Goal: Task Accomplishment & Management: Manage account settings

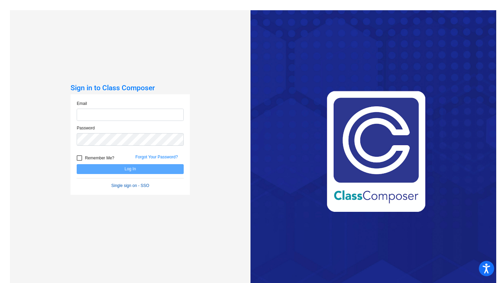
click at [139, 187] on form "Email Password Remember Me? Forgot Your Password? Log In Single sign on - SSO" at bounding box center [130, 144] width 107 height 88
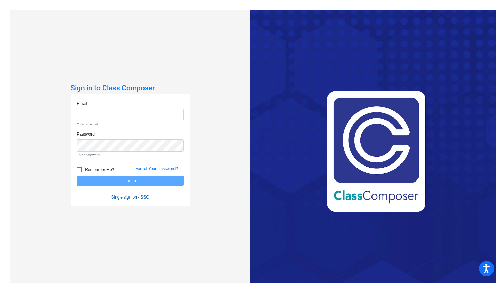
click at [134, 196] on link "Single sign on - SSO" at bounding box center [130, 197] width 38 height 5
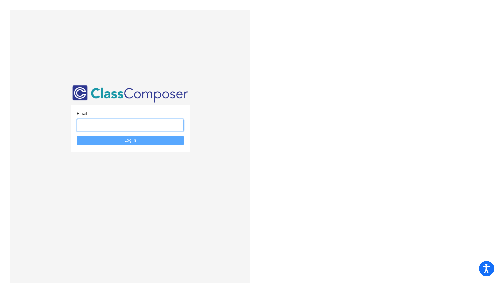
click at [122, 125] on input "email" at bounding box center [130, 125] width 107 height 13
type input "[EMAIL_ADDRESS][DOMAIN_NAME]"
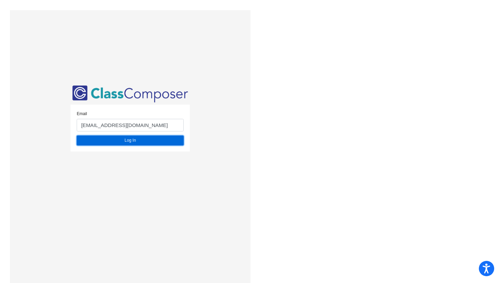
click at [132, 139] on button "Log In" at bounding box center [130, 141] width 107 height 10
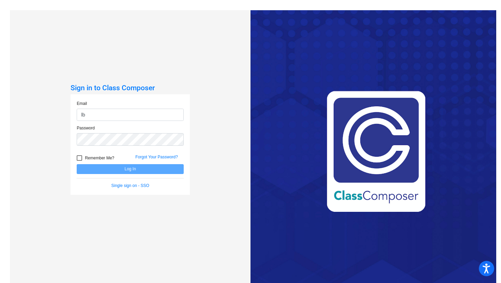
type input "[EMAIL_ADDRESS][DOMAIN_NAME]"
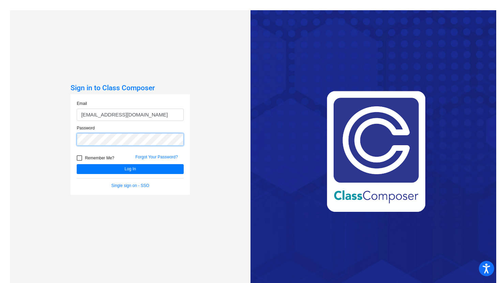
click at [77, 164] on button "Log In" at bounding box center [130, 169] width 107 height 10
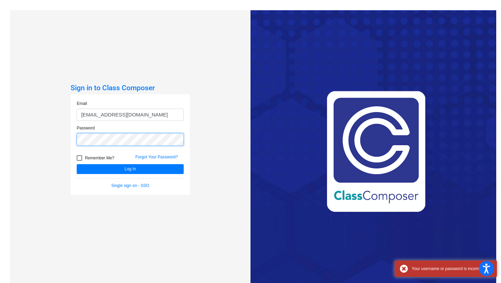
click at [55, 138] on div "Sign in to Class Composer Email [EMAIL_ADDRESS][DOMAIN_NAME] Password Remember …" at bounding box center [130, 151] width 240 height 283
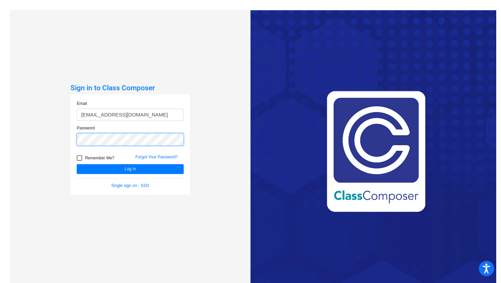
click at [77, 164] on button "Log In" at bounding box center [130, 169] width 107 height 10
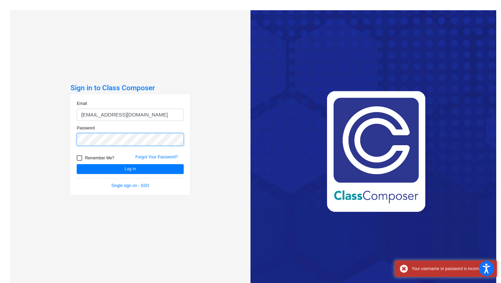
click at [33, 139] on div "Sign in to Class Composer Email [EMAIL_ADDRESS][DOMAIN_NAME] Password Remember …" at bounding box center [130, 151] width 240 height 283
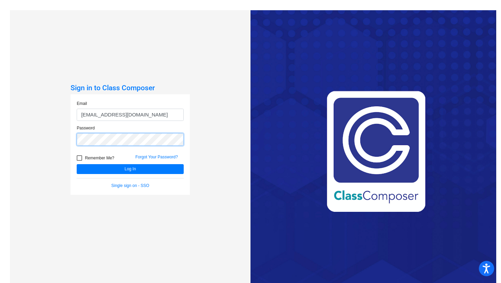
click at [77, 164] on button "Log In" at bounding box center [130, 169] width 107 height 10
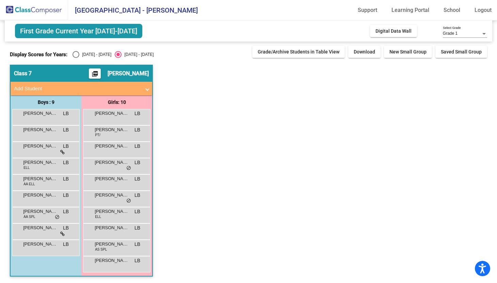
click at [75, 53] on div "Select an option" at bounding box center [76, 54] width 7 height 7
click at [76, 58] on input "[DATE] - [DATE]" at bounding box center [76, 58] width 0 height 0
radio input "true"
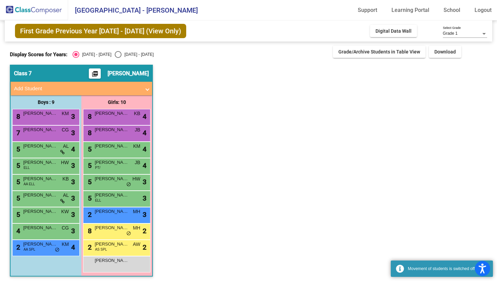
scroll to position [0, 0]
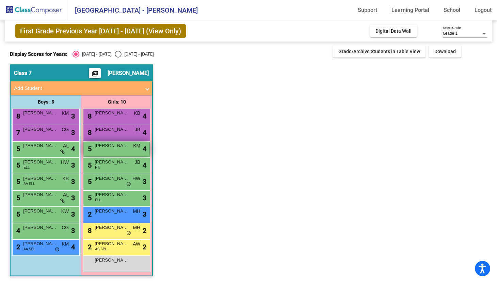
click at [112, 152] on div "5 [PERSON_NAME] KM lock do_not_disturb_alt 4" at bounding box center [116, 149] width 65 height 14
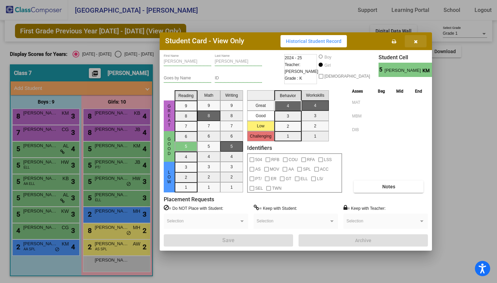
click at [416, 41] on icon "button" at bounding box center [416, 41] width 4 height 5
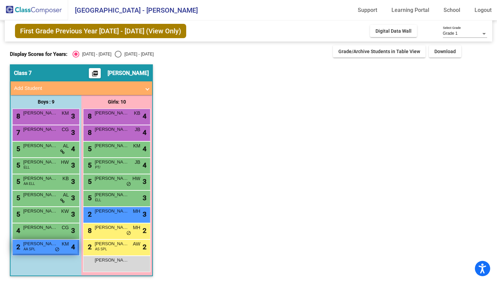
click at [37, 248] on div "2 [PERSON_NAME] AA SPL KM lock do_not_disturb_alt 4" at bounding box center [45, 247] width 65 height 14
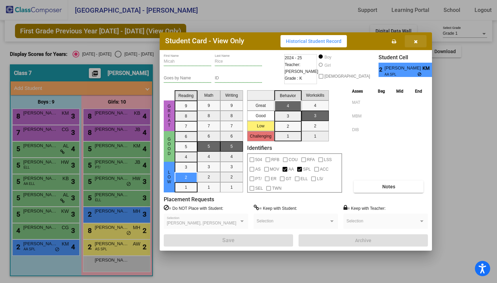
click at [416, 43] on icon "button" at bounding box center [416, 41] width 4 height 5
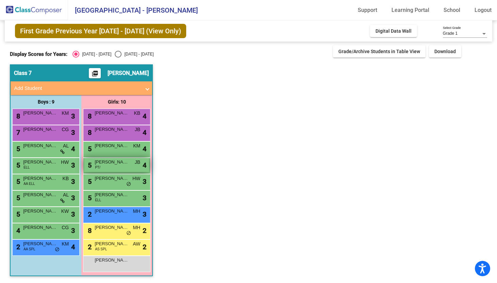
click at [112, 161] on span "[PERSON_NAME]" at bounding box center [112, 162] width 34 height 7
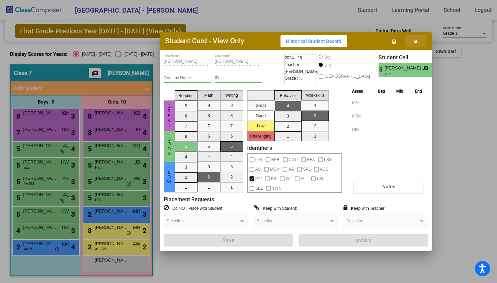
click at [416, 41] on icon "button" at bounding box center [416, 41] width 4 height 5
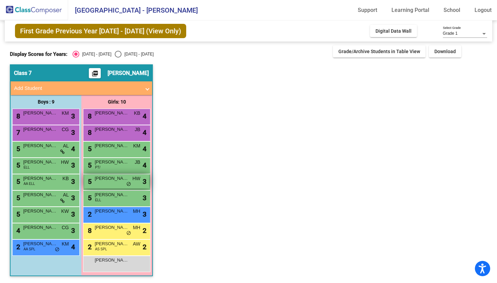
click at [112, 182] on div "5 [PERSON_NAME] HW lock do_not_disturb_alt 3" at bounding box center [116, 181] width 65 height 14
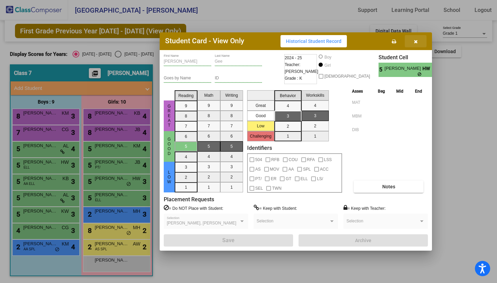
click at [415, 45] on button "button" at bounding box center [416, 41] width 22 height 12
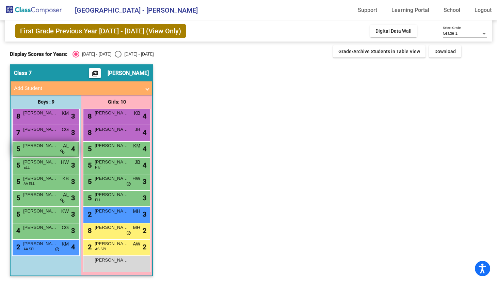
click at [50, 146] on span "[PERSON_NAME]" at bounding box center [40, 145] width 34 height 7
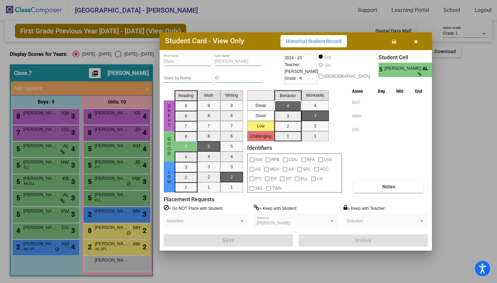
click at [417, 44] on icon "button" at bounding box center [416, 41] width 4 height 5
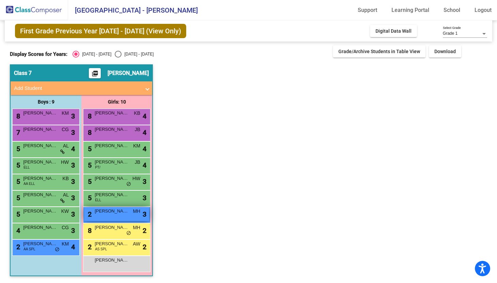
click at [106, 213] on span "[PERSON_NAME]" at bounding box center [112, 211] width 34 height 7
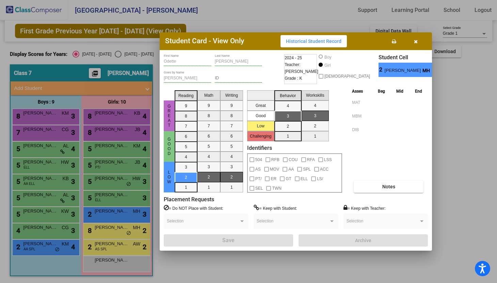
click at [415, 43] on icon "button" at bounding box center [416, 41] width 4 height 5
